Goal: Entertainment & Leisure: Consume media (video, audio)

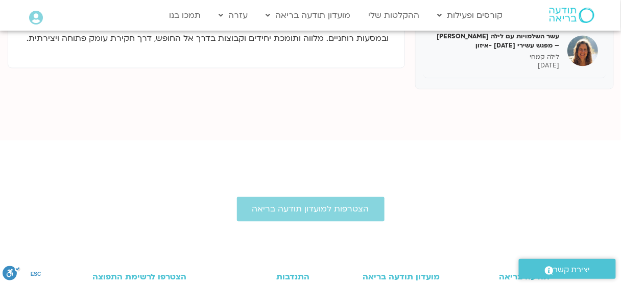
scroll to position [449, 0]
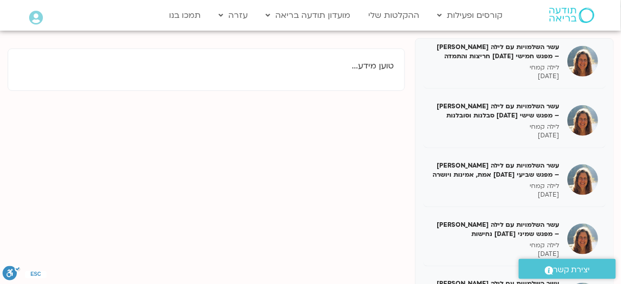
scroll to position [123, 0]
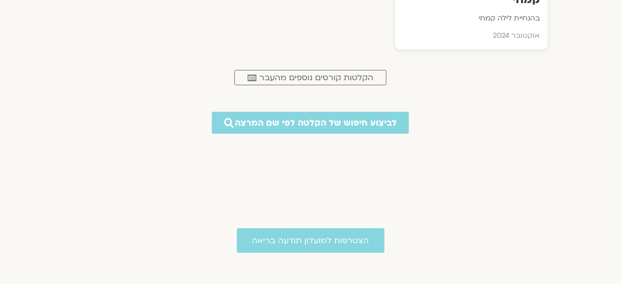
scroll to position [986, 0]
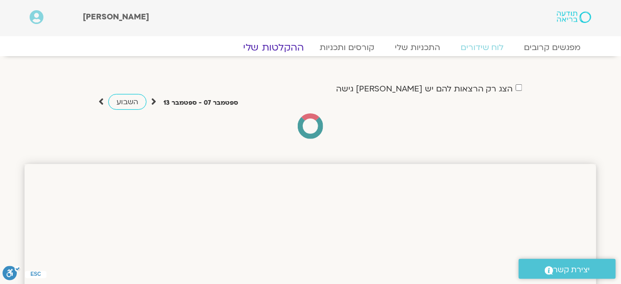
click at [284, 51] on link "ההקלטות שלי" at bounding box center [274, 47] width 86 height 12
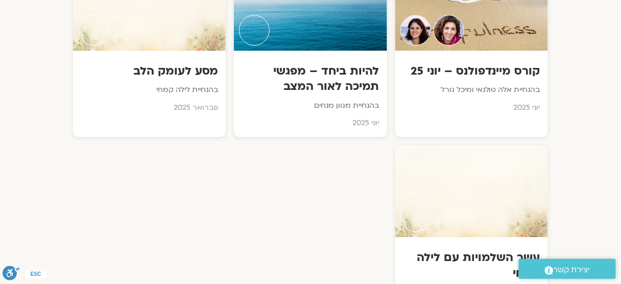
scroll to position [694, 0]
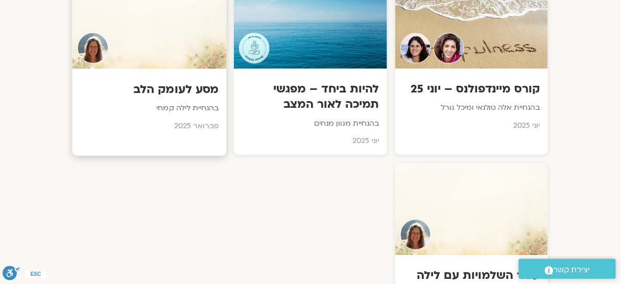
click at [166, 83] on h3 "מסע לעומק הלב" at bounding box center [149, 90] width 139 height 16
